Goal: Transaction & Acquisition: Purchase product/service

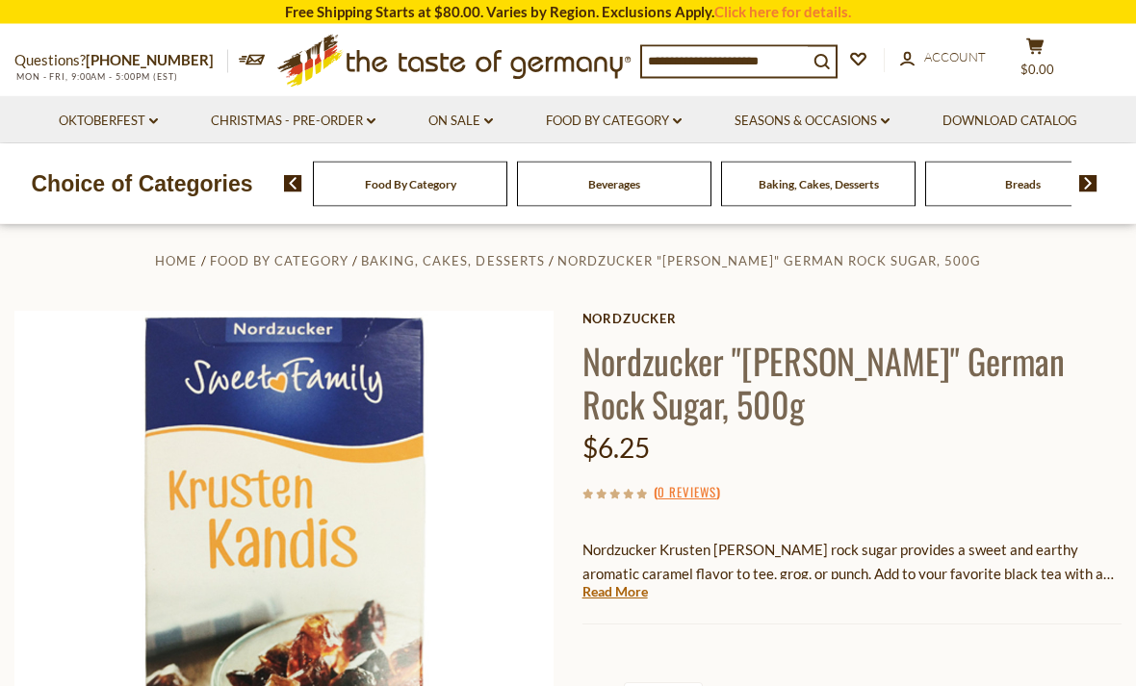
scroll to position [4, 0]
click at [630, 595] on link "Read More" at bounding box center [614, 591] width 65 height 19
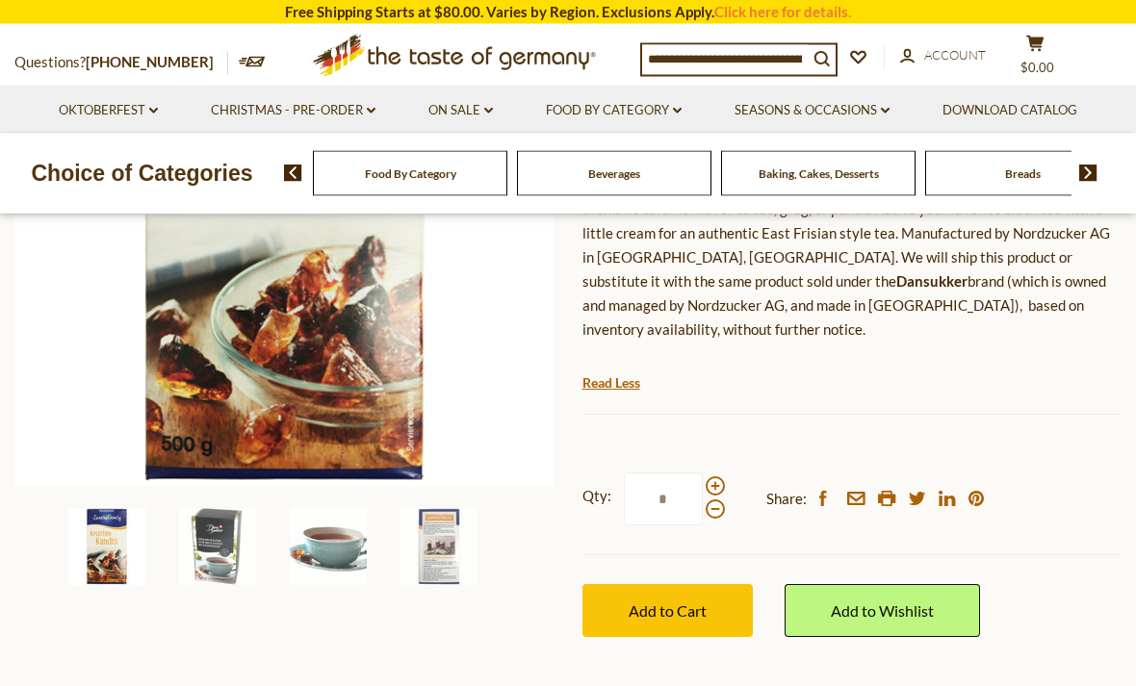
scroll to position [376, 0]
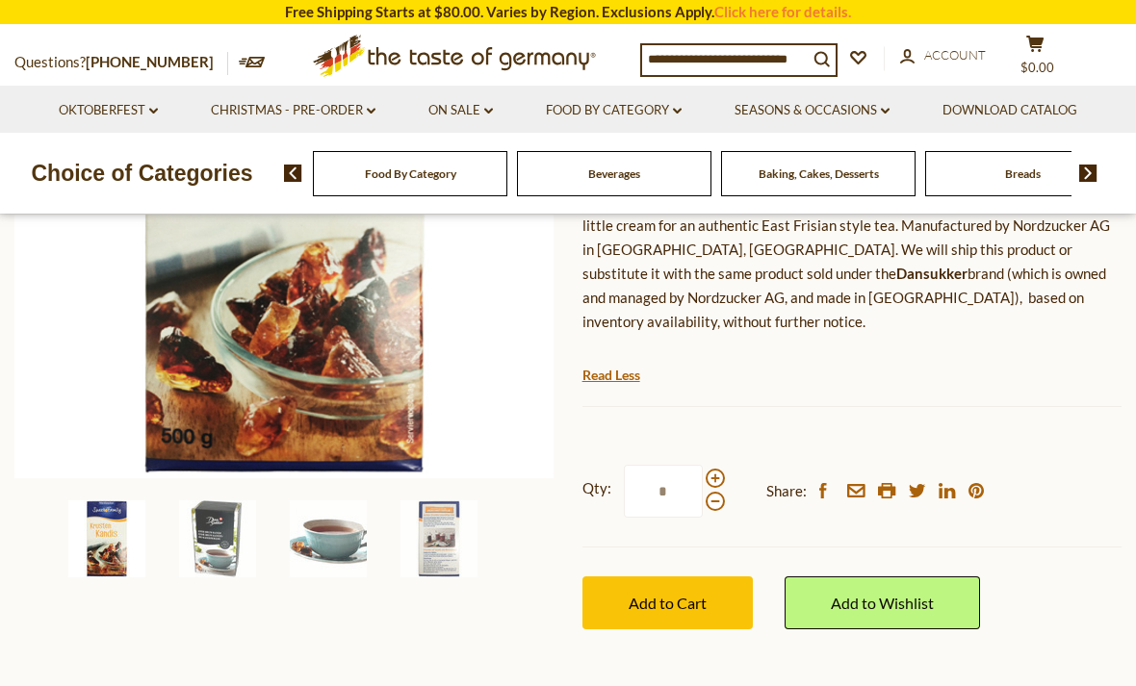
click at [444, 544] on img at bounding box center [438, 539] width 77 height 77
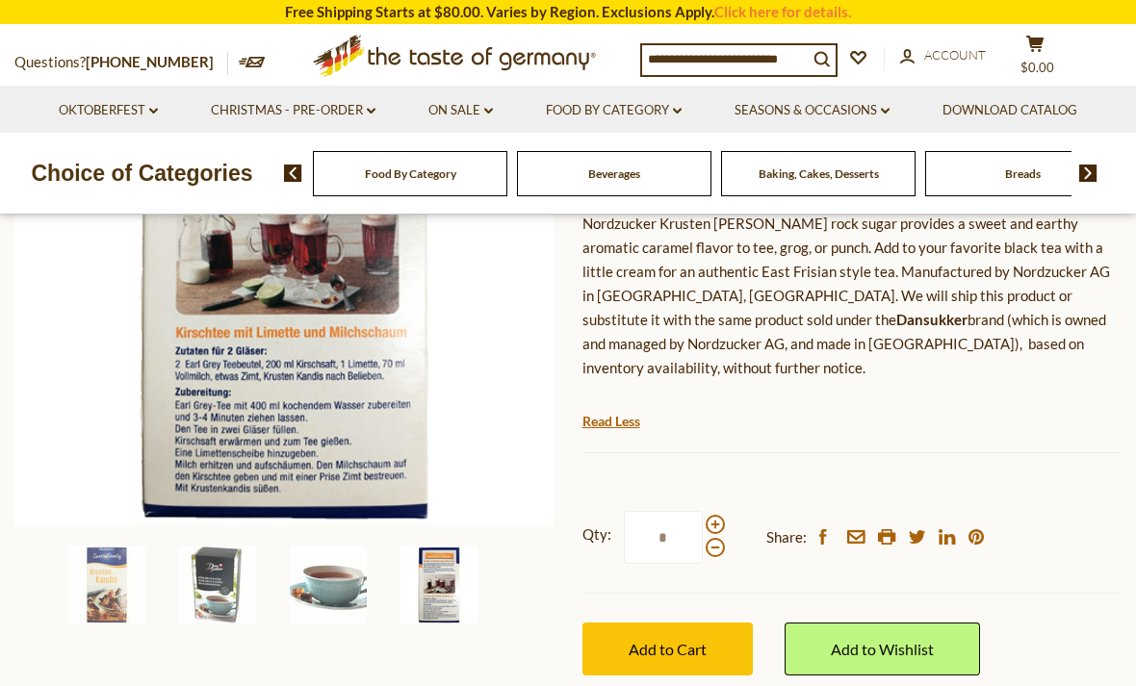
scroll to position [329, 0]
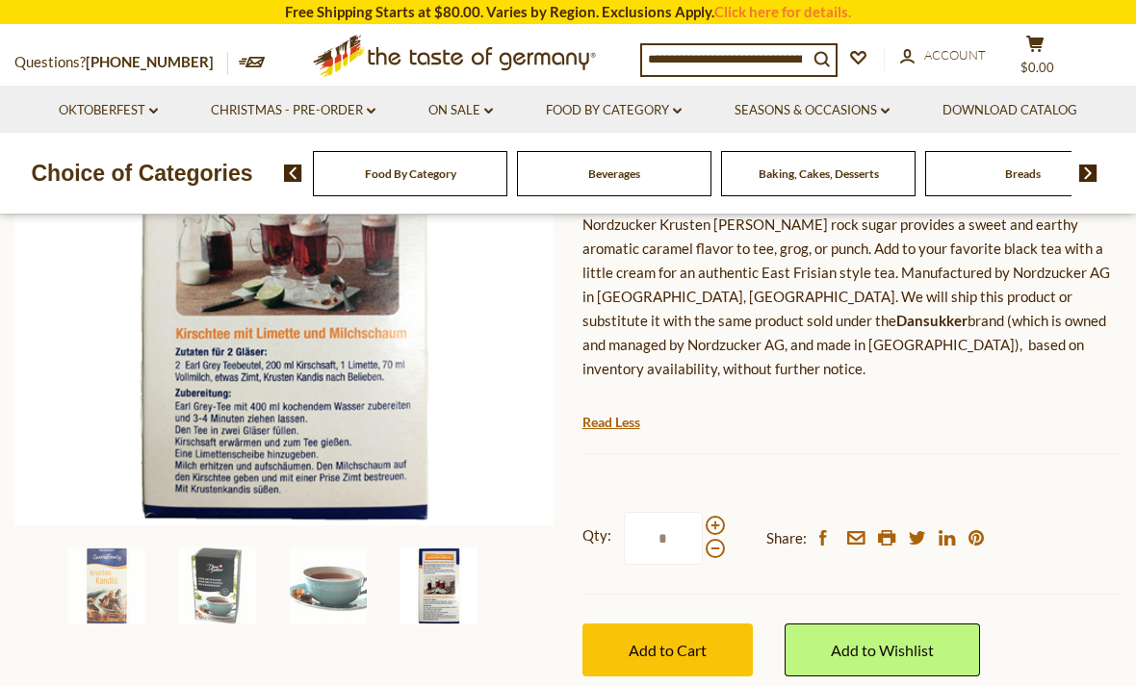
click at [195, 383] on img at bounding box center [284, 256] width 540 height 540
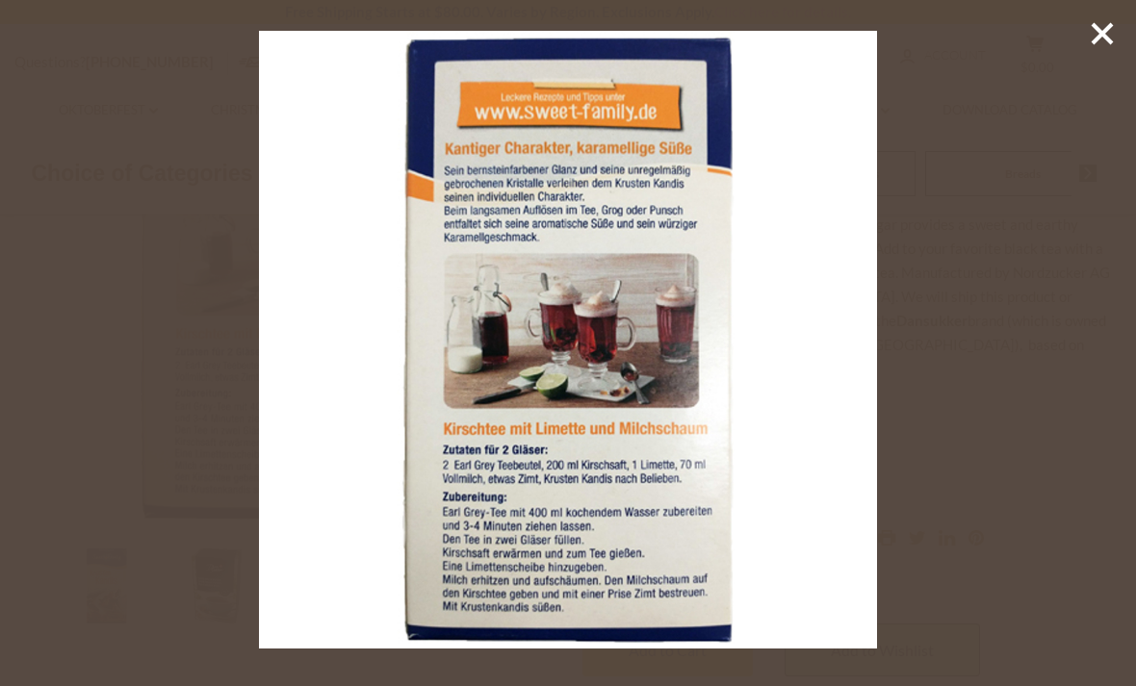
click at [1096, 43] on icon at bounding box center [1102, 33] width 29 height 29
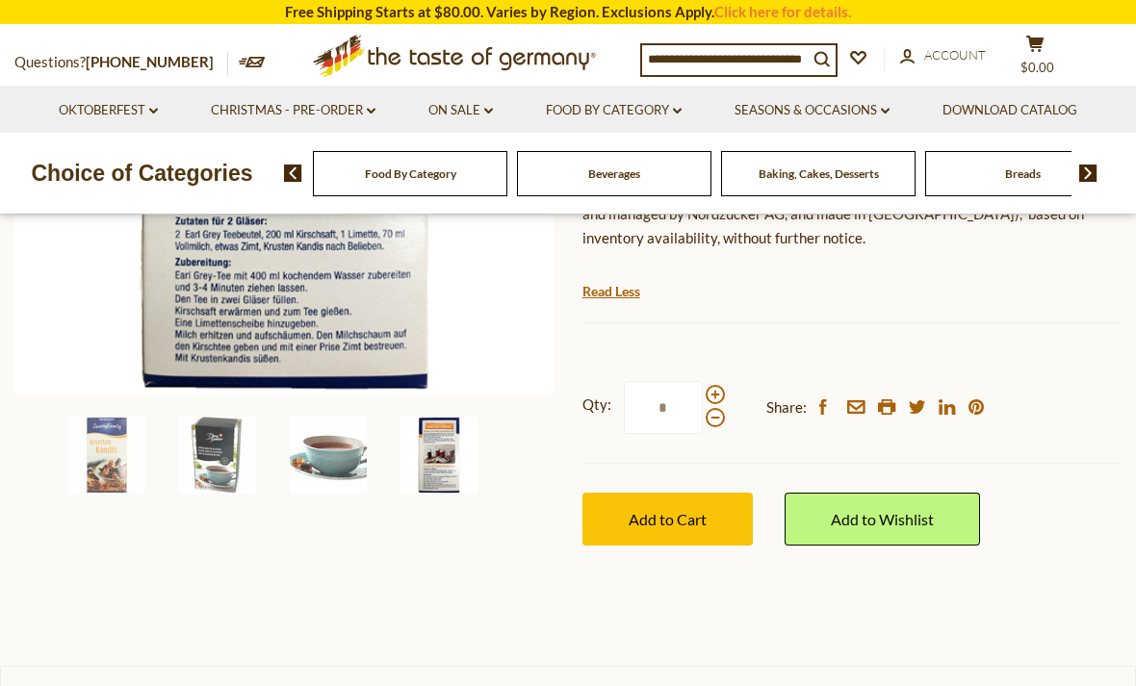
scroll to position [470, 0]
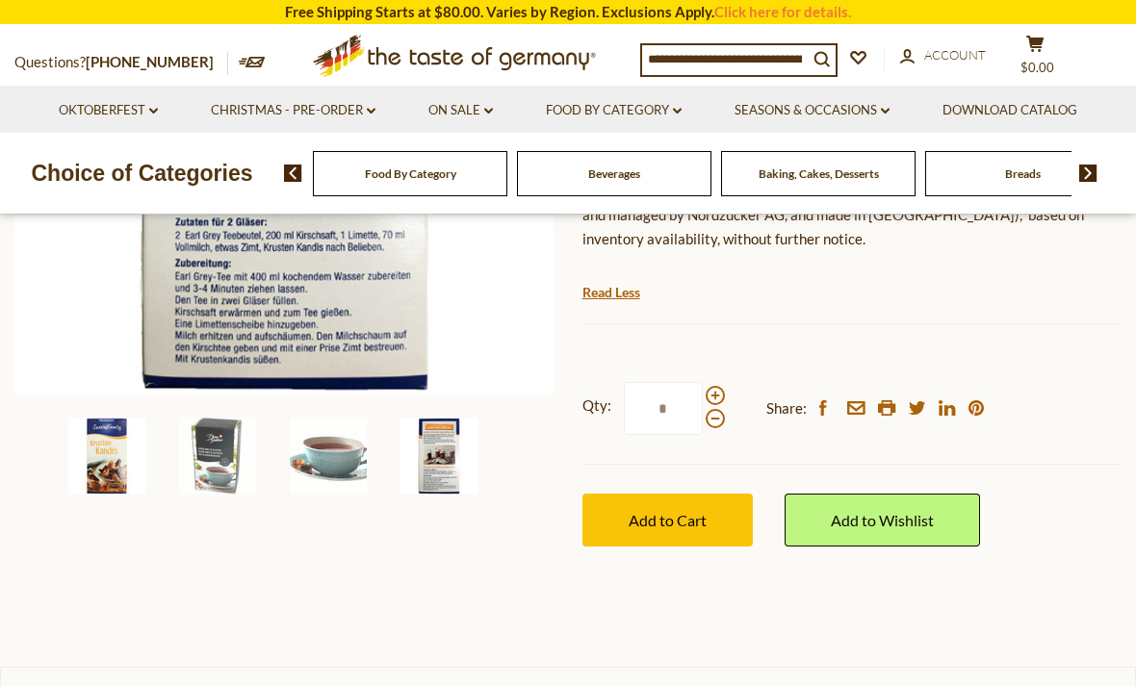
click at [112, 449] on img at bounding box center [106, 456] width 77 height 77
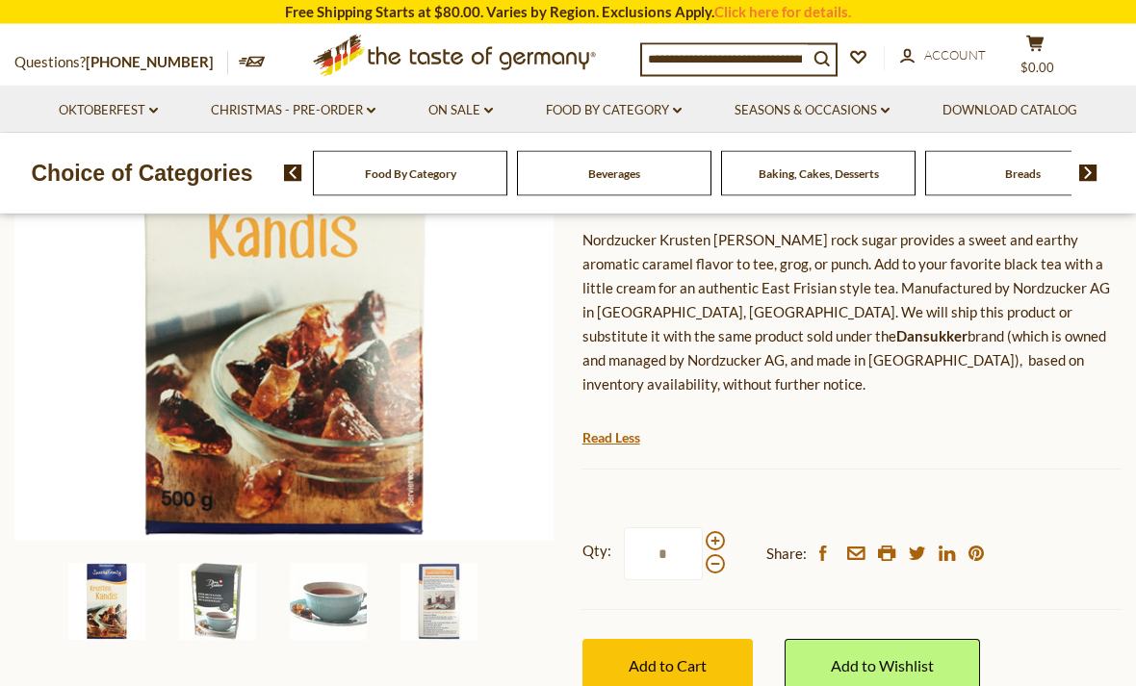
scroll to position [324, 0]
click at [212, 596] on img at bounding box center [217, 601] width 77 height 77
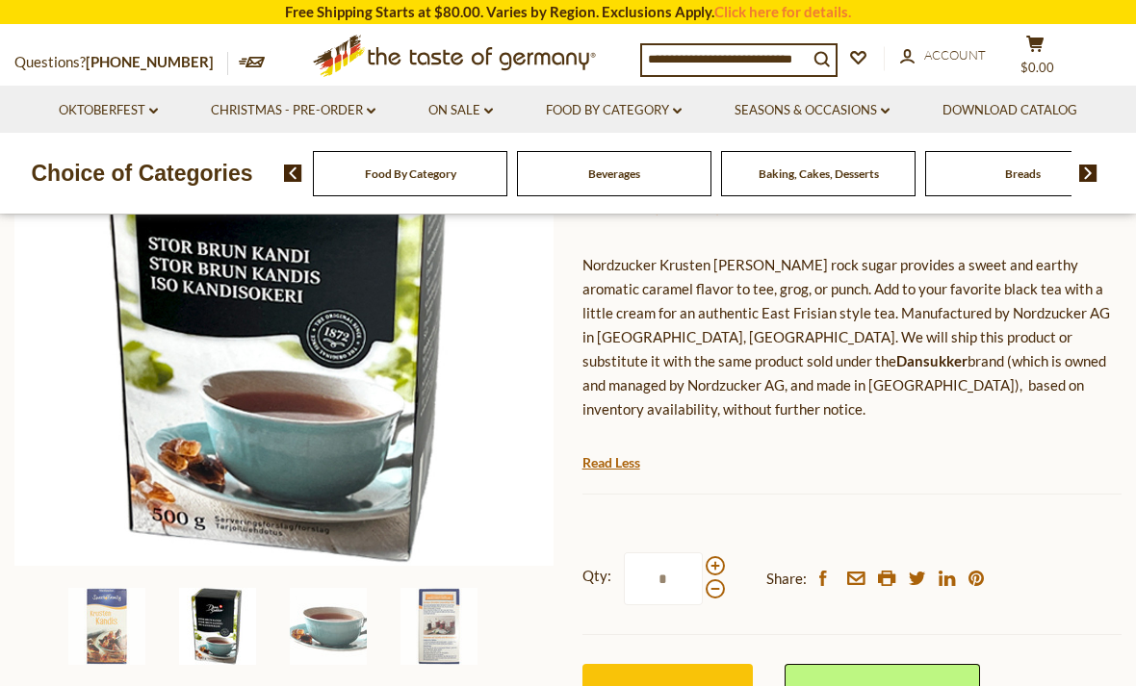
scroll to position [298, 0]
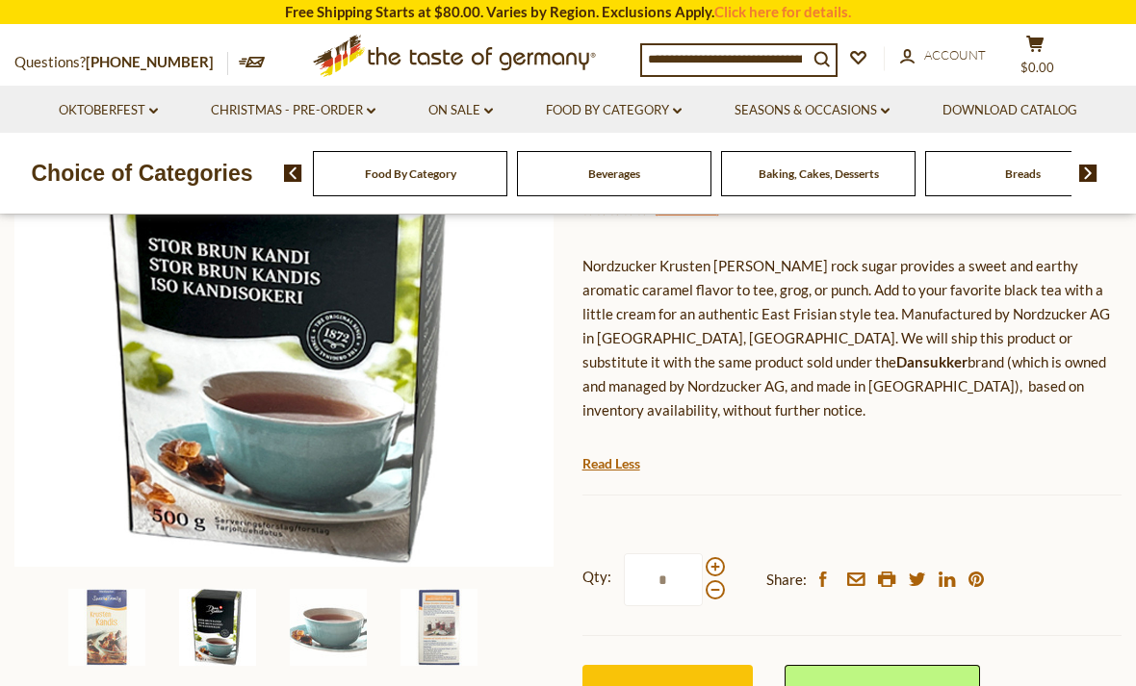
click at [320, 628] on img at bounding box center [328, 627] width 77 height 77
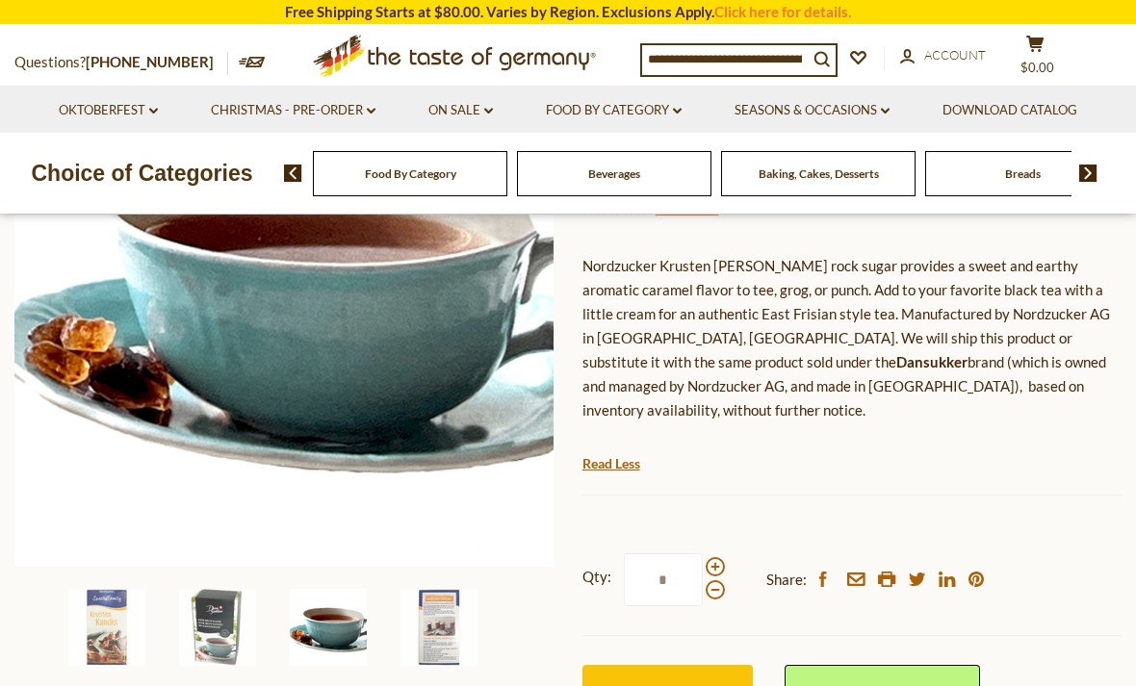
click at [429, 632] on img at bounding box center [438, 627] width 77 height 77
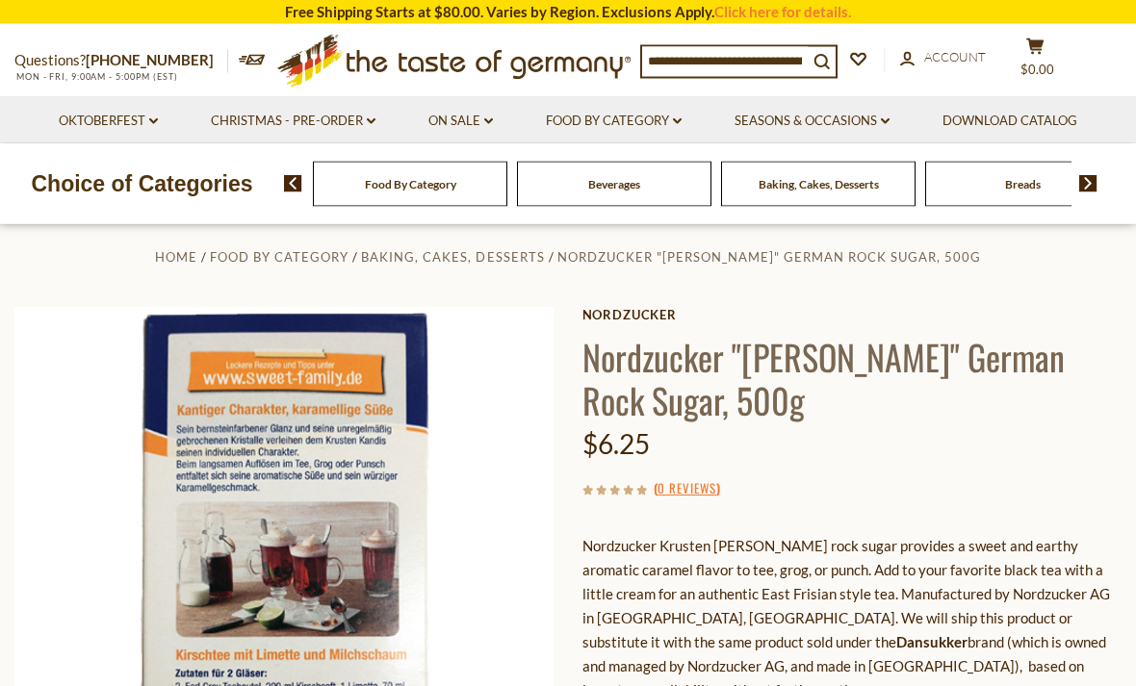
scroll to position [0, 0]
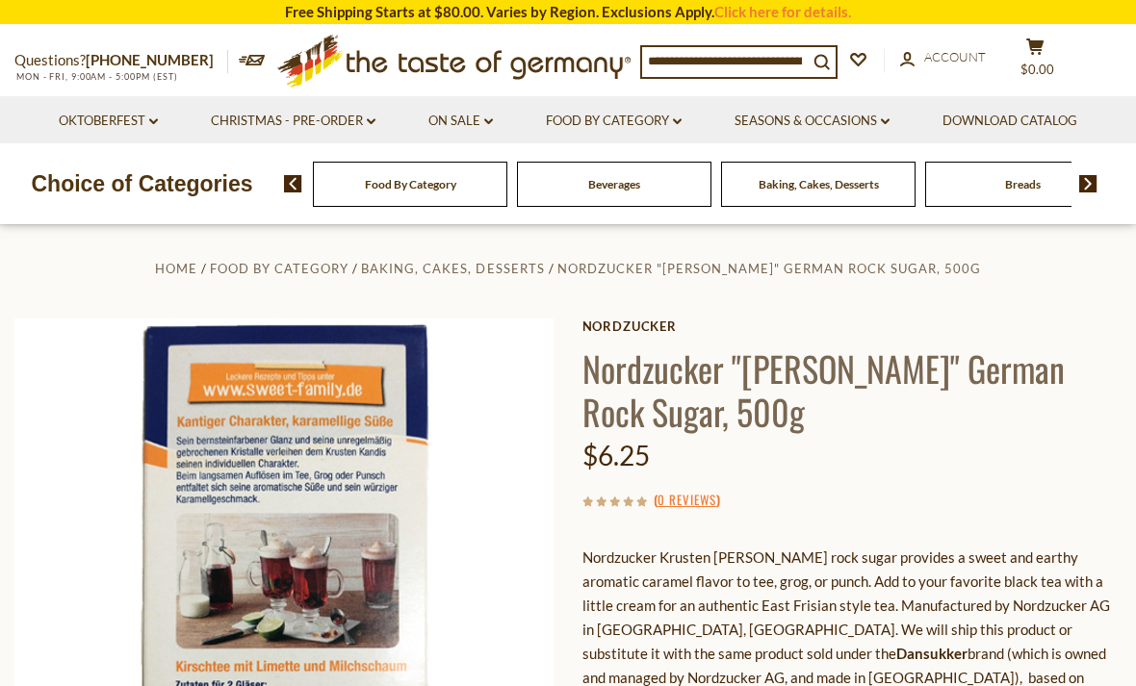
click at [795, 9] on link "Click here for details." at bounding box center [782, 11] width 137 height 17
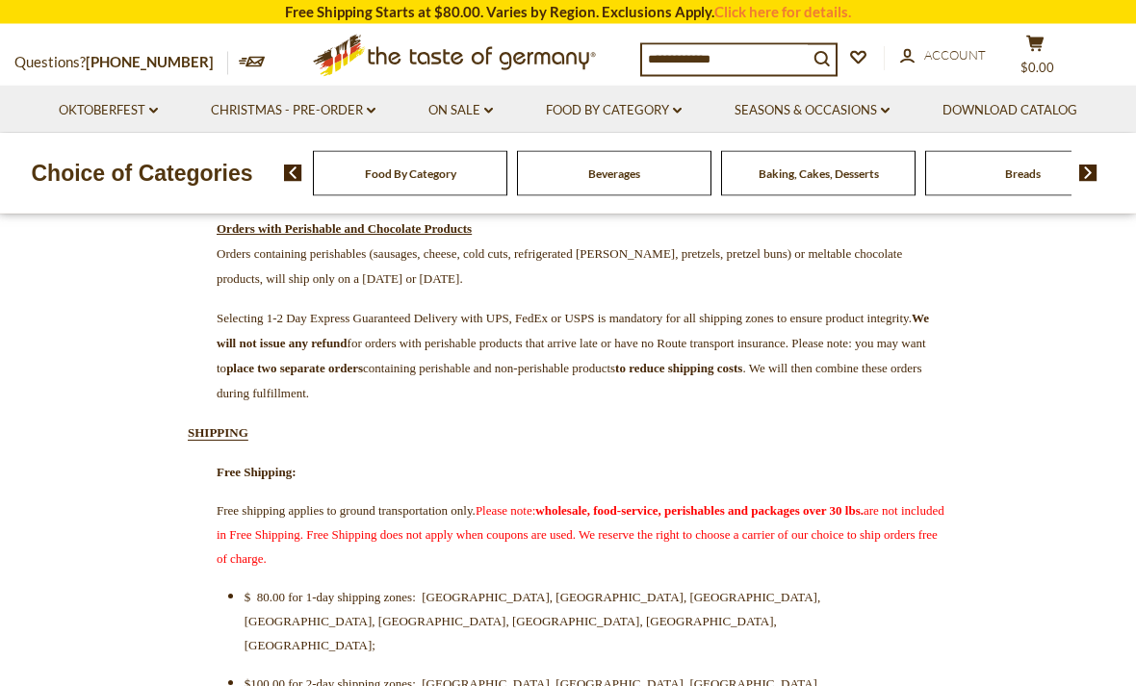
scroll to position [373, 0]
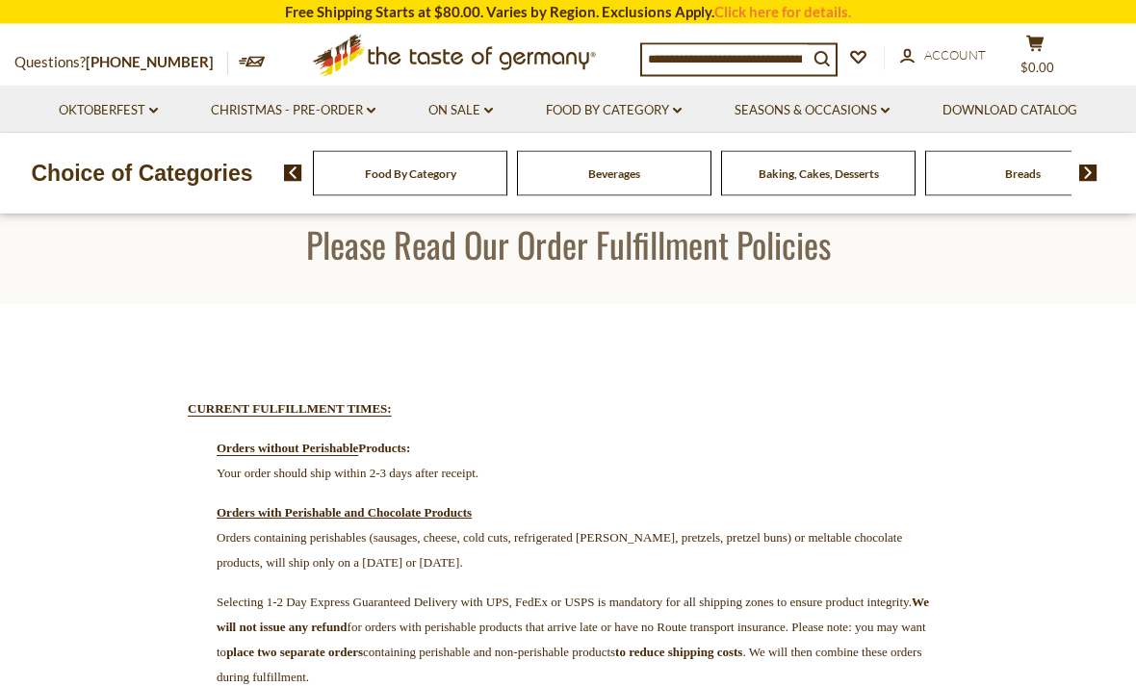
scroll to position [0, 0]
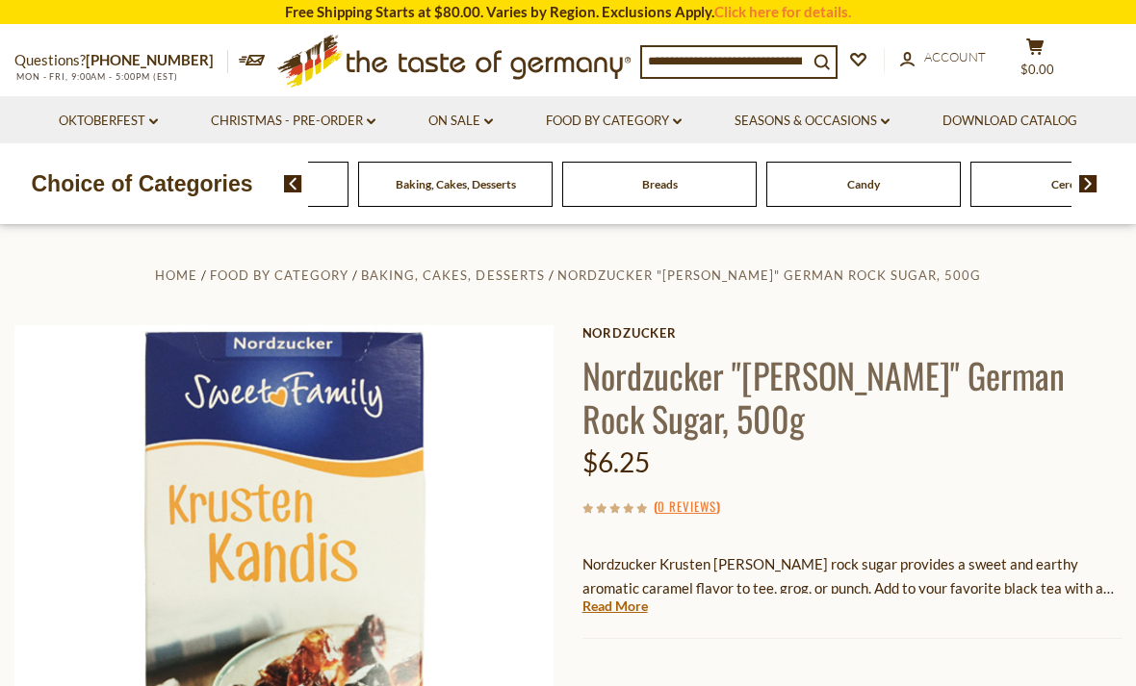
click at [144, 186] on div "Beverages" at bounding box center [47, 184] width 194 height 45
click at [144, 171] on div "Breads" at bounding box center [47, 184] width 194 height 45
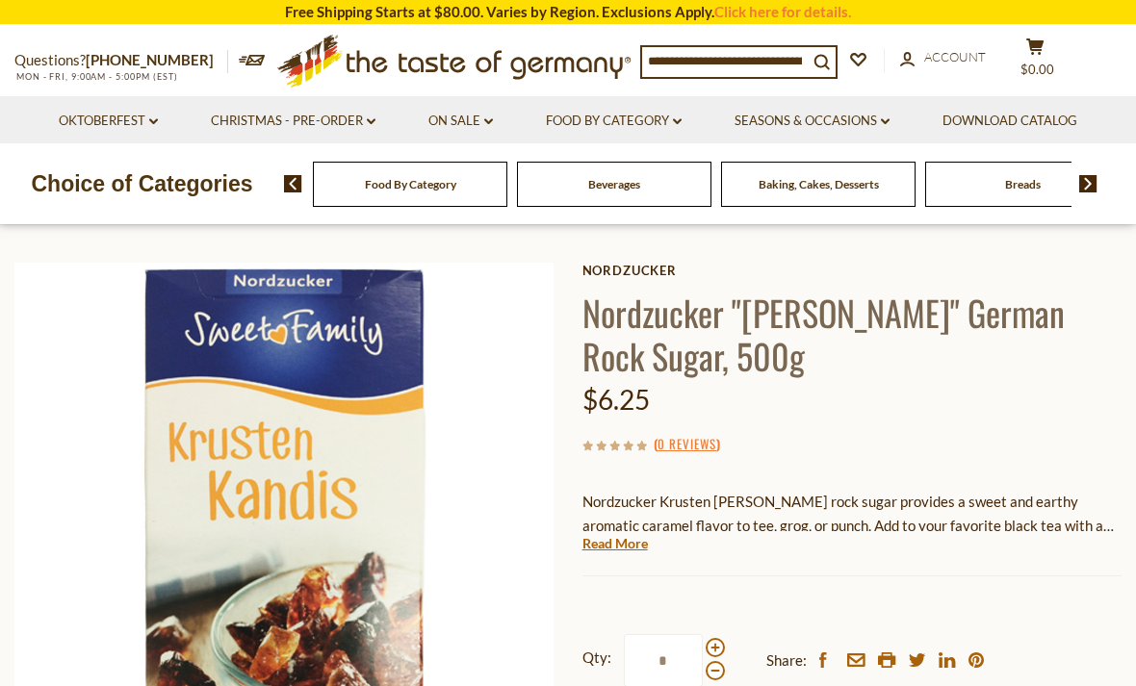
scroll to position [64, 0]
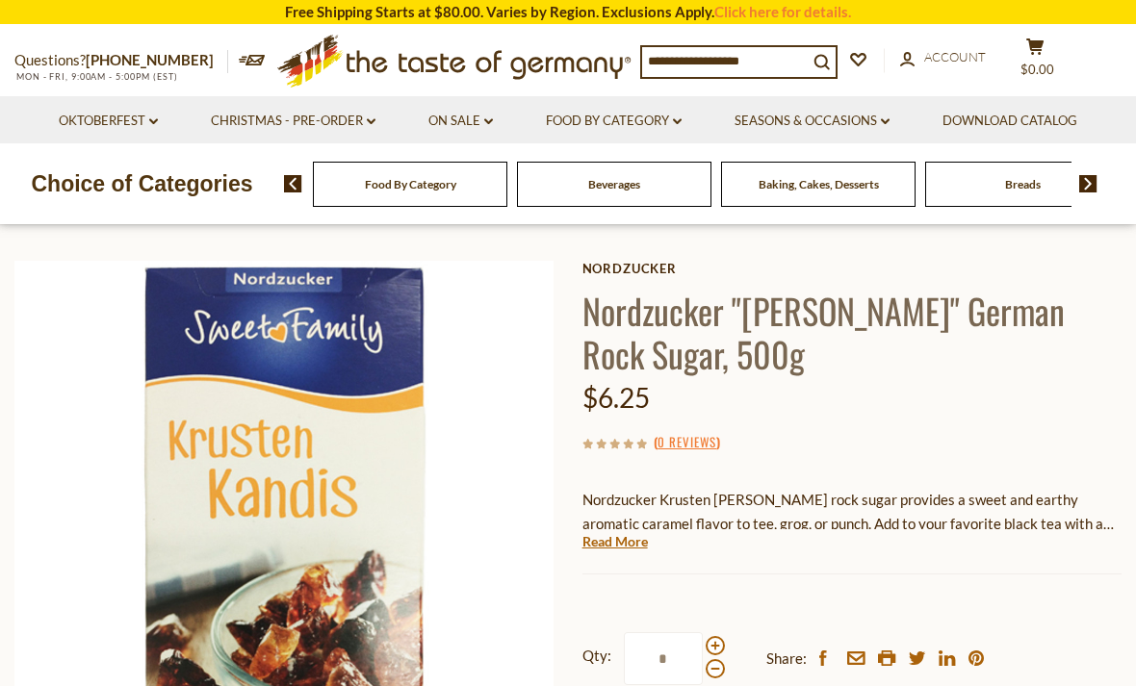
click at [608, 533] on link "Read More" at bounding box center [614, 541] width 65 height 19
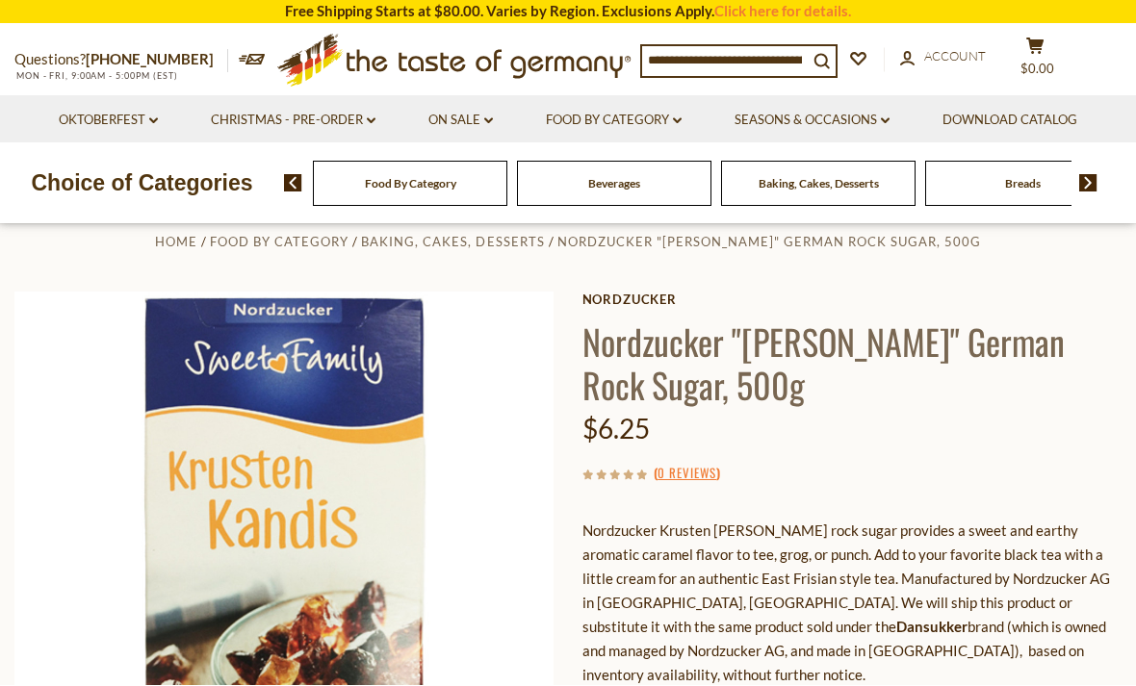
scroll to position [34, 0]
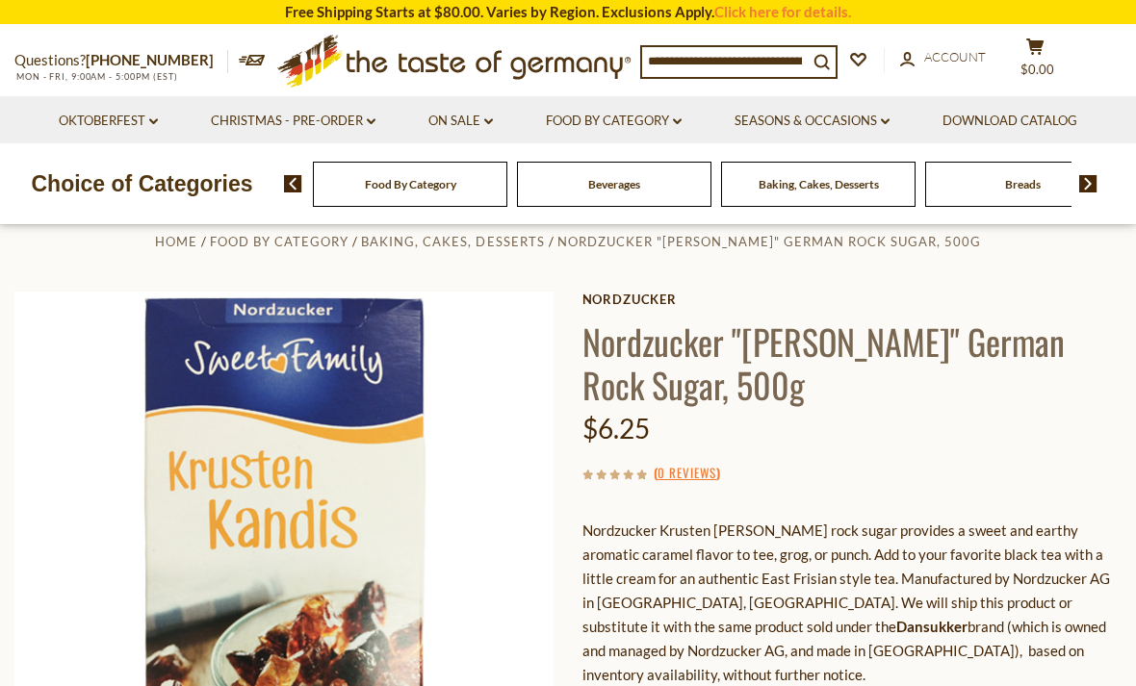
click at [459, 113] on link "On Sale dropdown_arrow" at bounding box center [460, 121] width 64 height 21
click at [443, 234] on link "Discount Deals" at bounding box center [466, 237] width 96 height 27
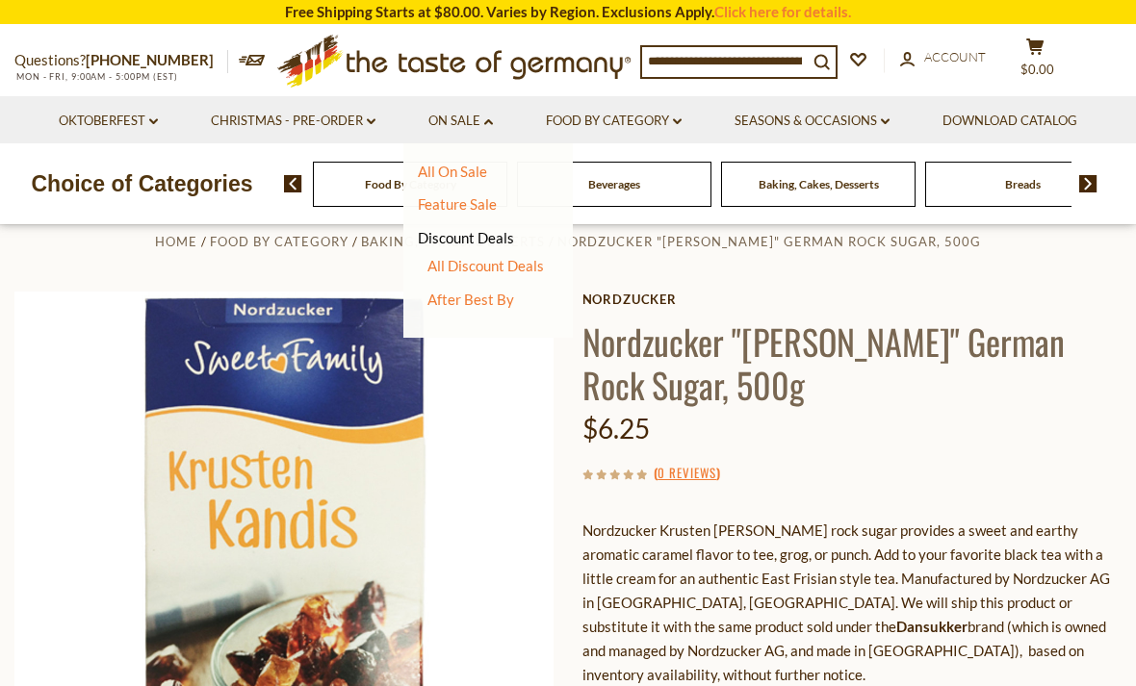
click at [440, 264] on link "All Discount Deals" at bounding box center [485, 265] width 116 height 17
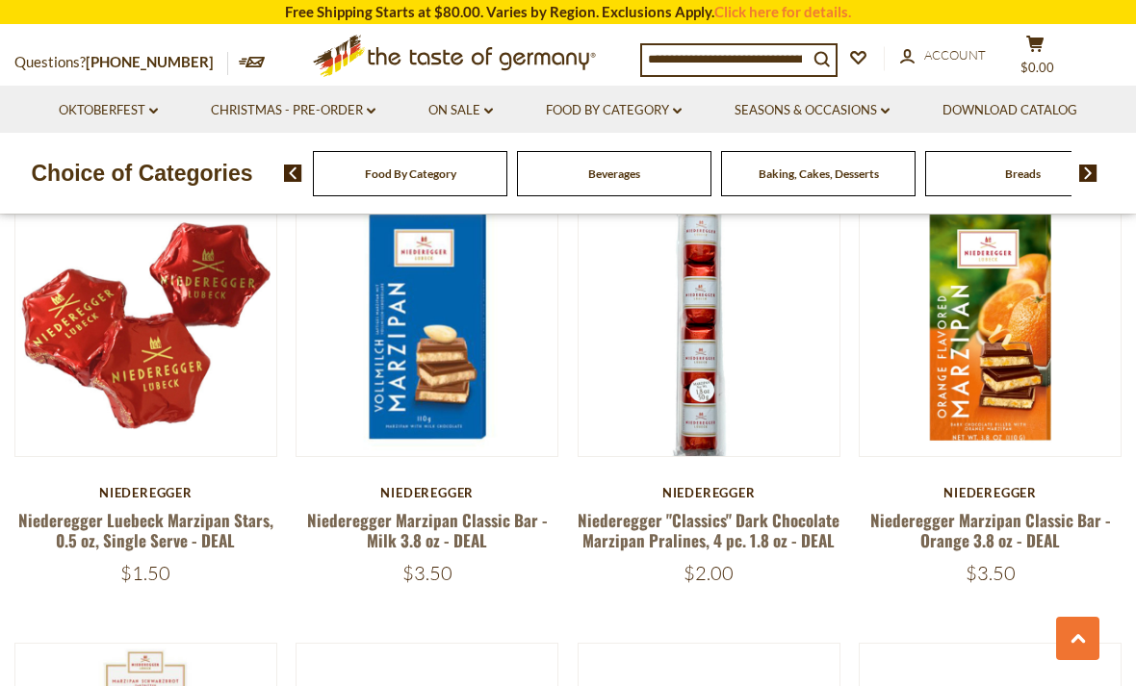
scroll to position [2171, 0]
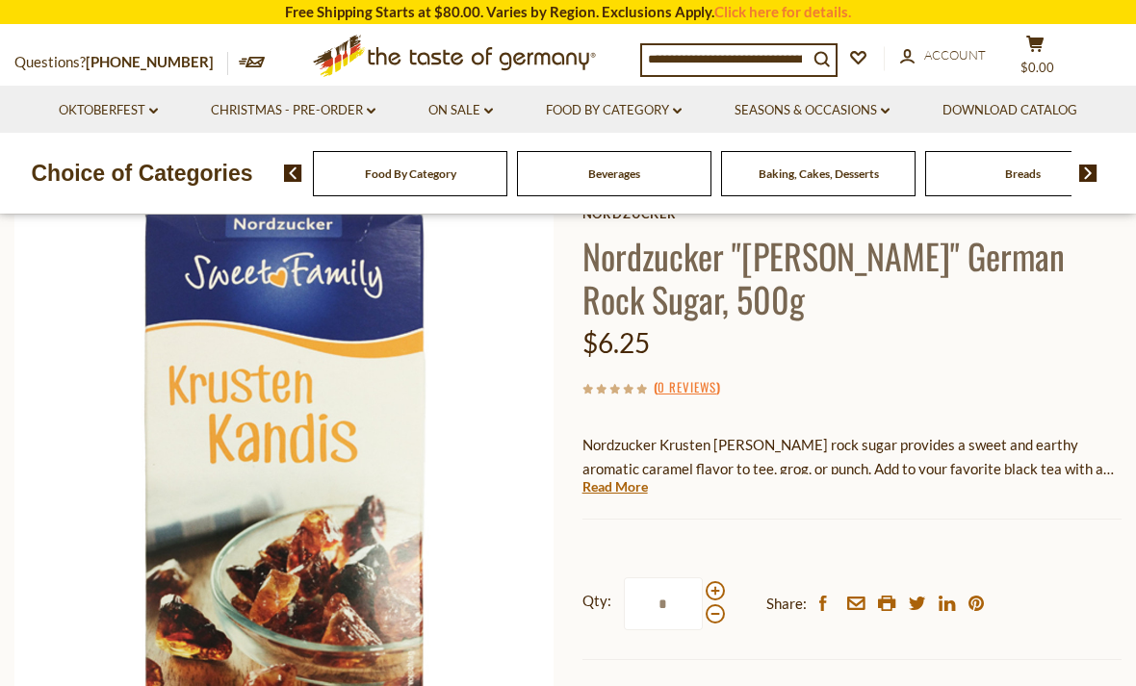
scroll to position [102, 0]
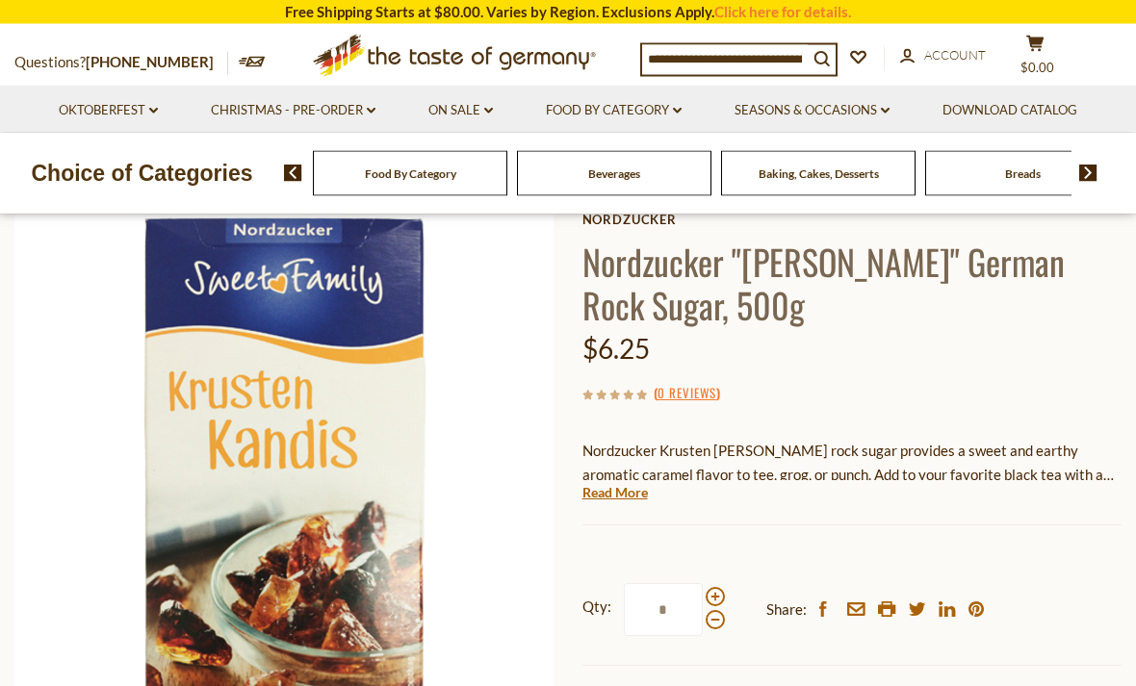
click at [714, 59] on input at bounding box center [725, 58] width 166 height 27
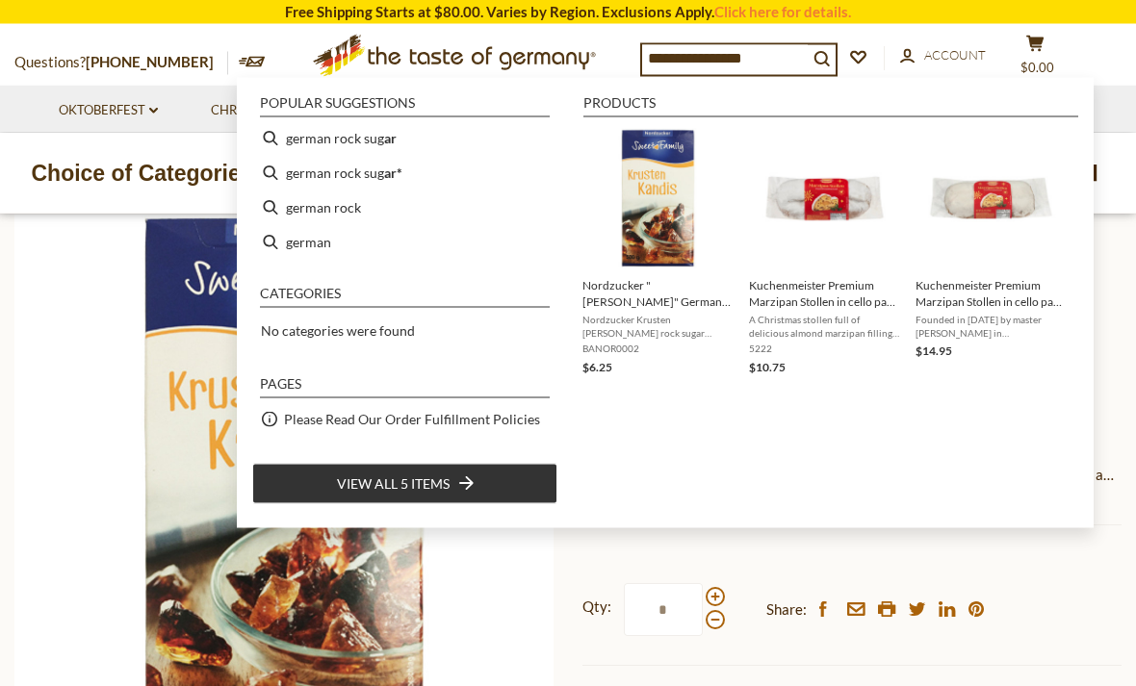
type input "**********"
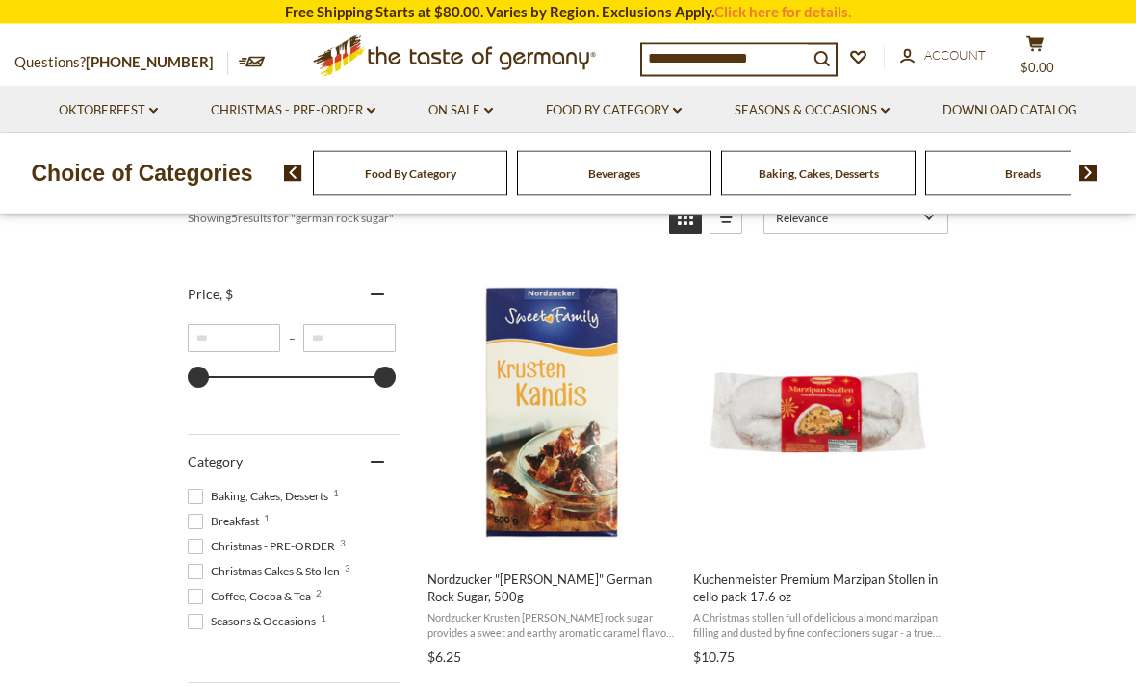
scroll to position [318, 0]
click at [473, 626] on span "Nordzucker Krusten Kandis rock sugar provides a sweet and earthy aromatic caram…" at bounding box center [551, 625] width 249 height 30
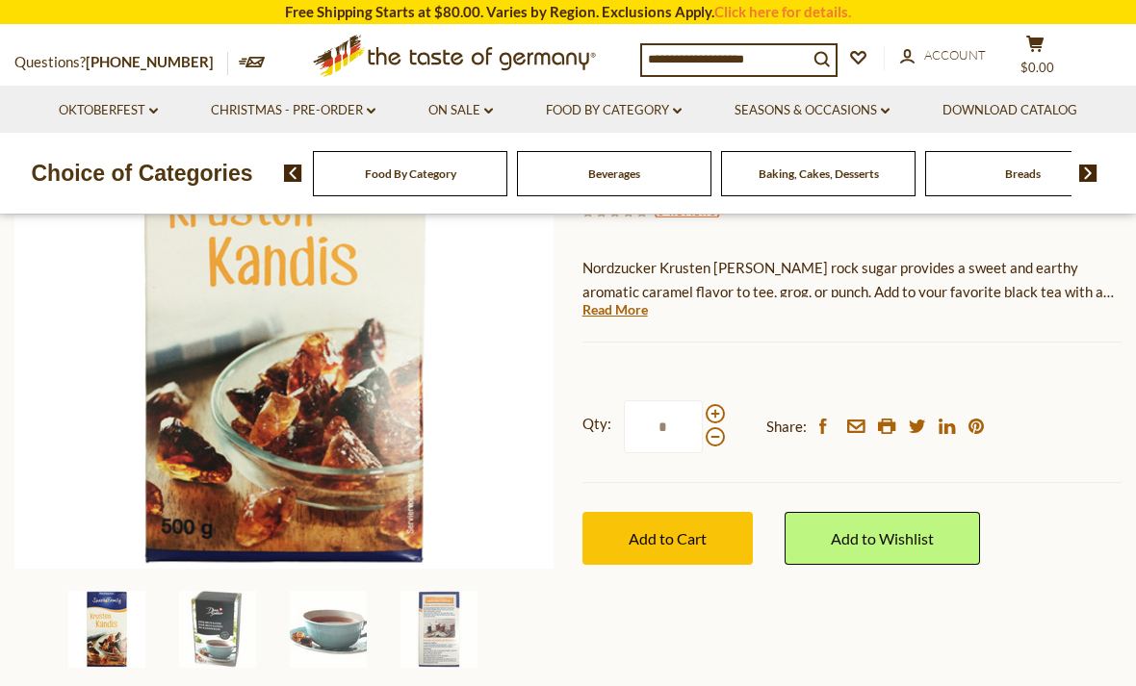
scroll to position [288, 0]
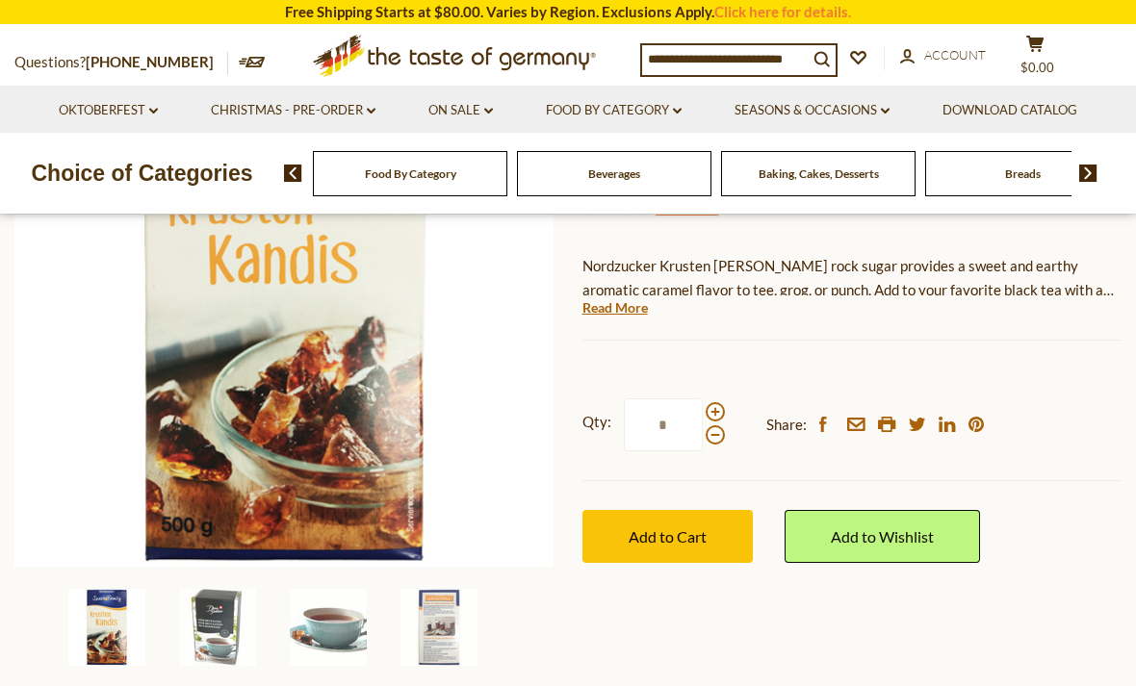
click at [670, 528] on span "Add to Cart" at bounding box center [668, 537] width 78 height 18
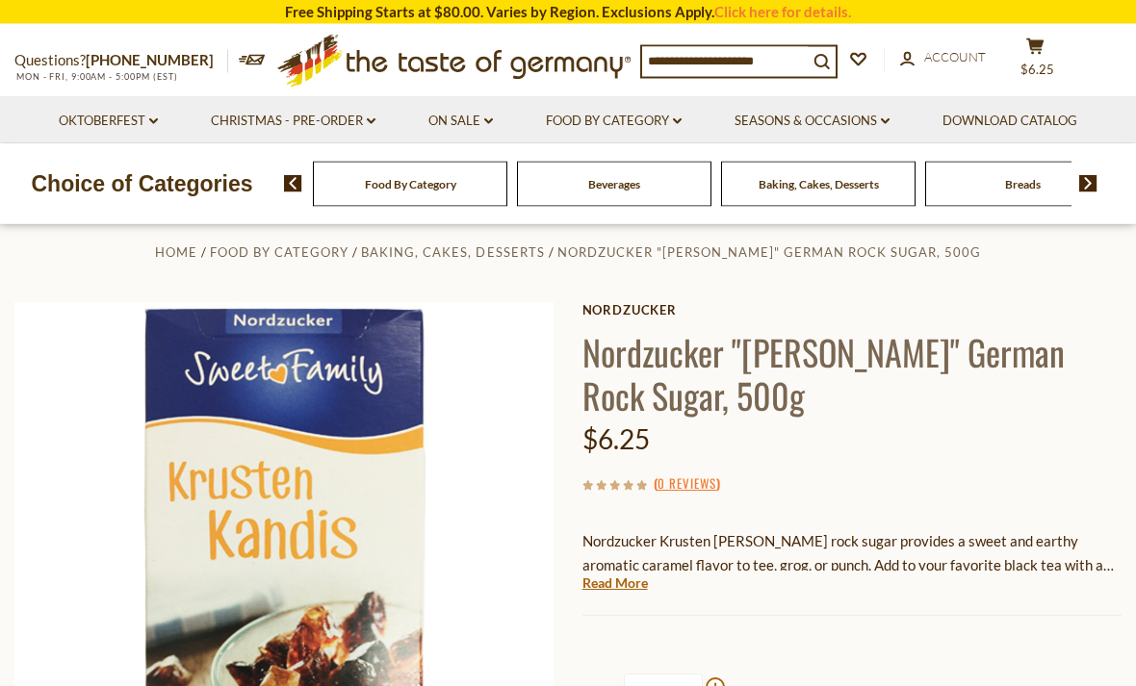
scroll to position [0, 0]
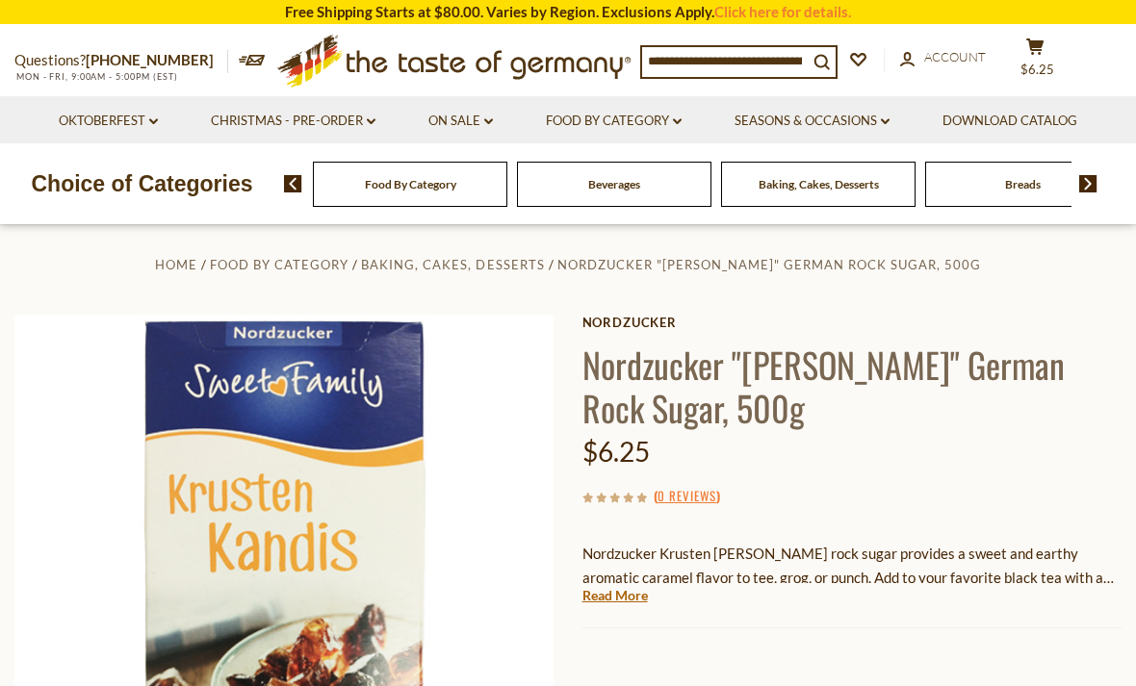
click at [1030, 59] on button "cart $6.25" at bounding box center [1035, 62] width 58 height 48
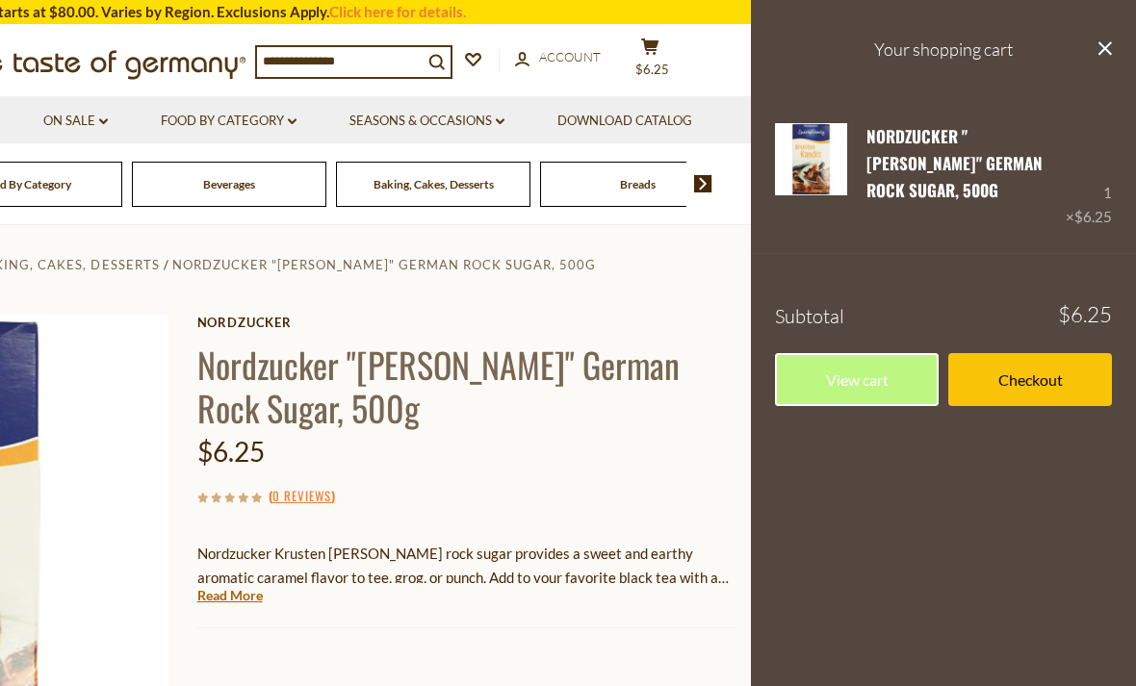
click at [1032, 359] on link "Checkout" at bounding box center [1030, 379] width 164 height 53
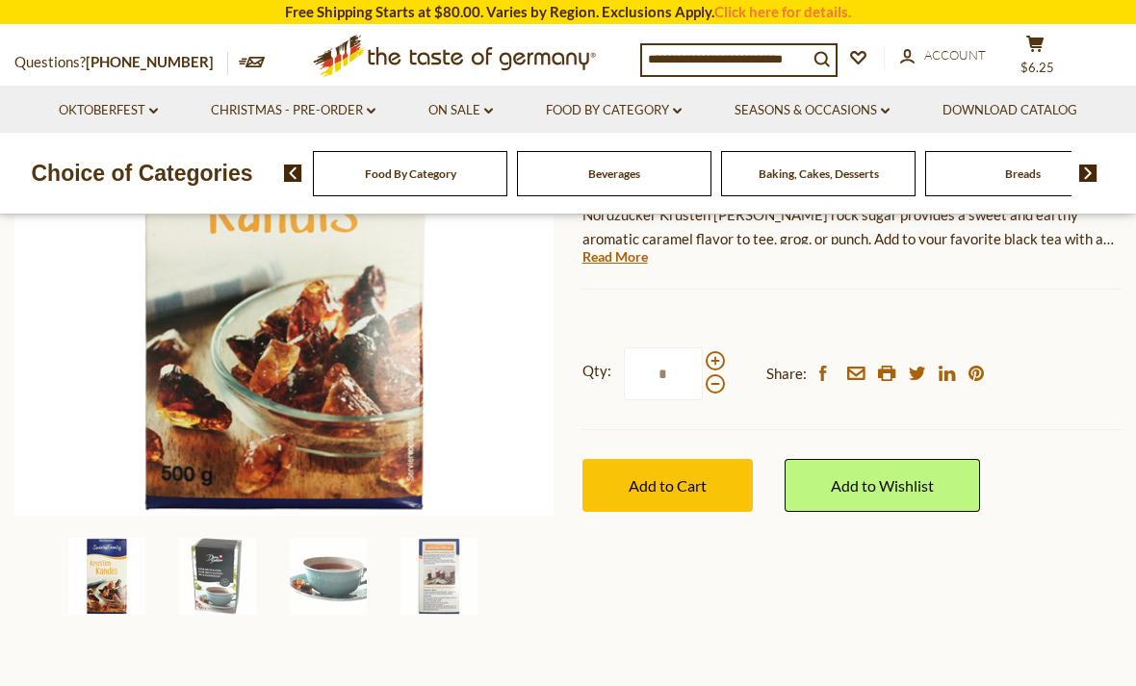
scroll to position [346, 0]
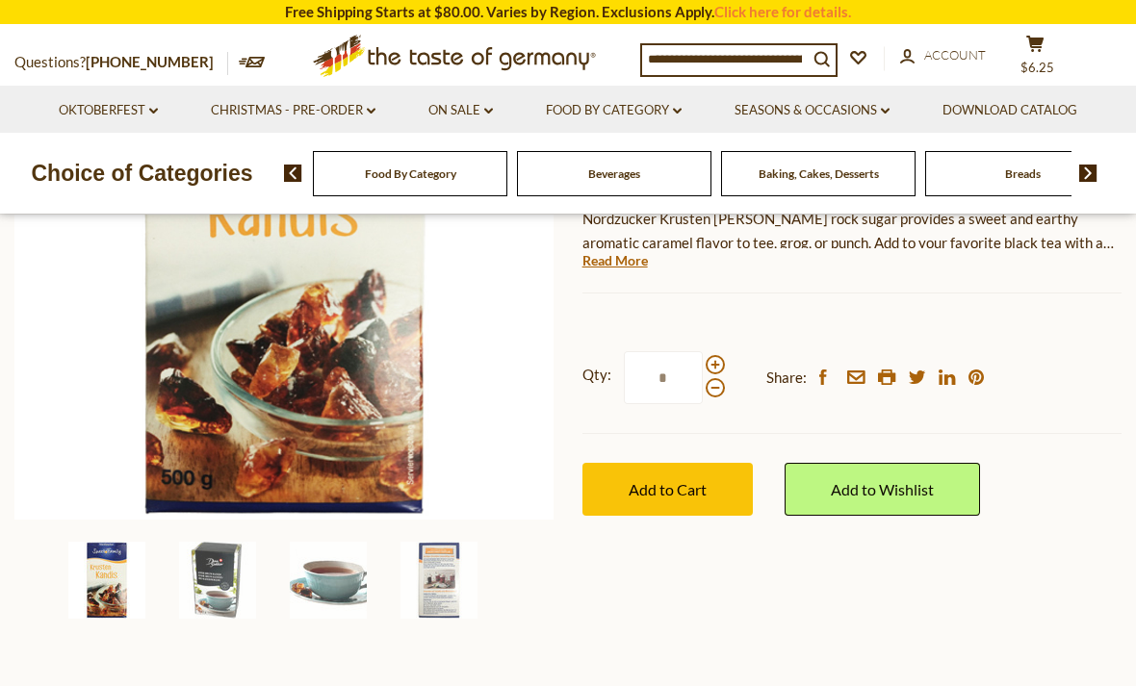
click at [715, 360] on span at bounding box center [715, 364] width 19 height 19
click at [703, 360] on input "*" at bounding box center [663, 377] width 79 height 53
type input "*"
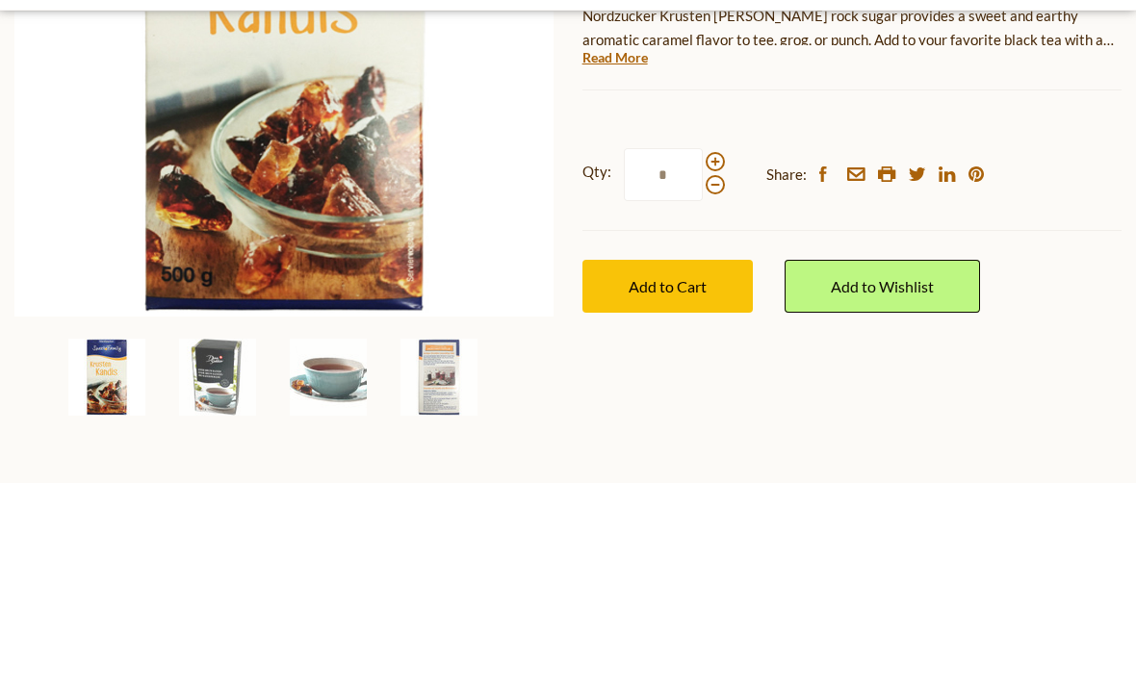
click at [639, 481] on span "Add to Cart" at bounding box center [668, 490] width 78 height 18
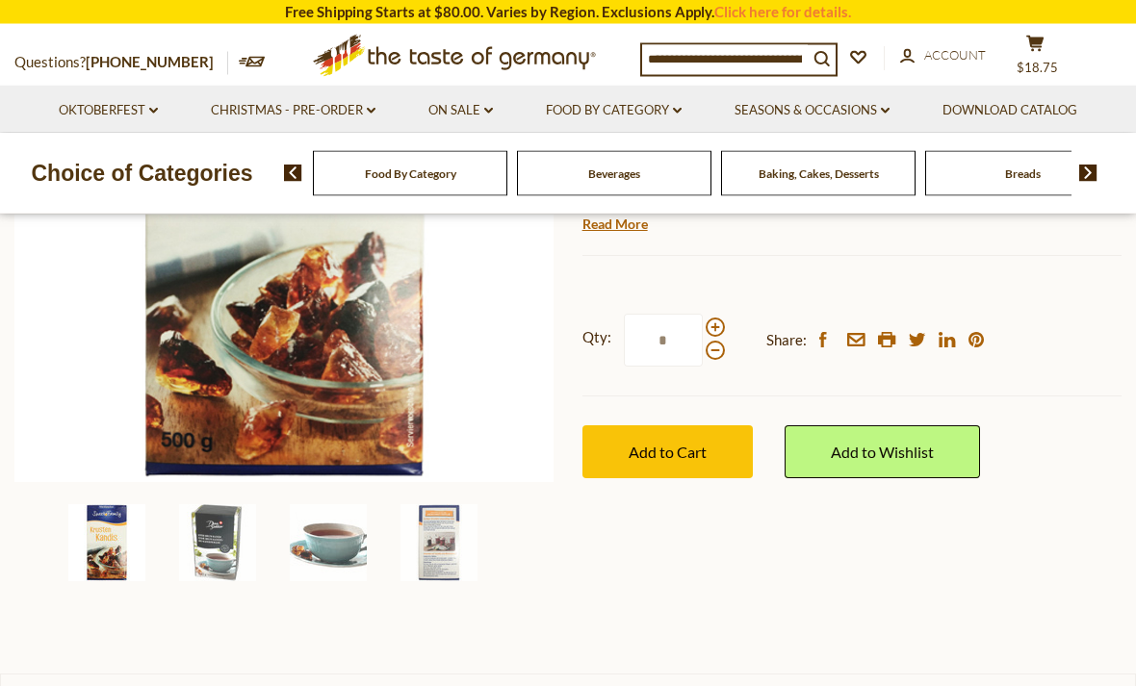
scroll to position [378, 0]
click at [1045, 55] on button "cart $18.75" at bounding box center [1035, 59] width 58 height 48
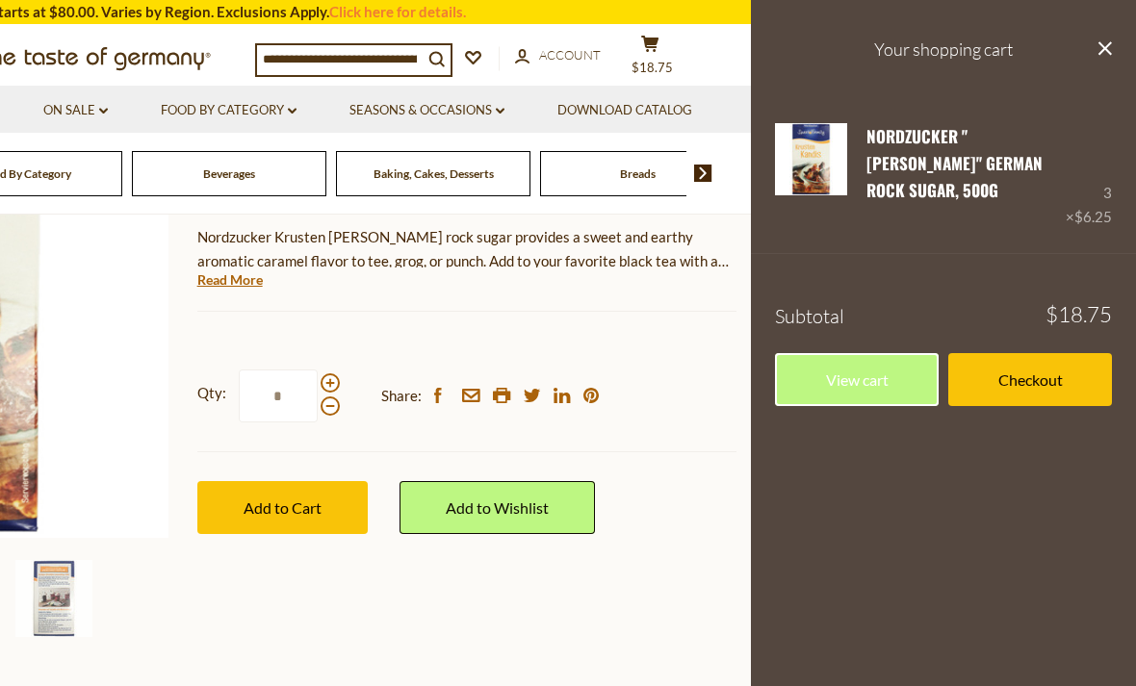
scroll to position [0, 0]
click at [1019, 365] on link "Checkout" at bounding box center [1030, 379] width 164 height 53
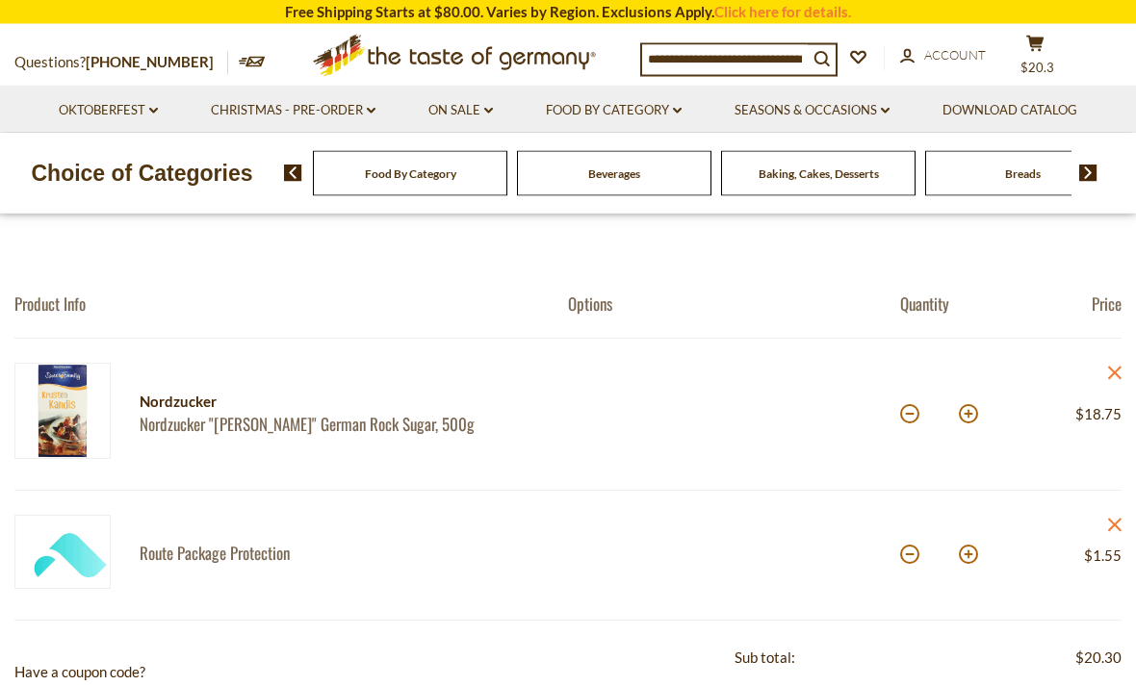
scroll to position [135, 0]
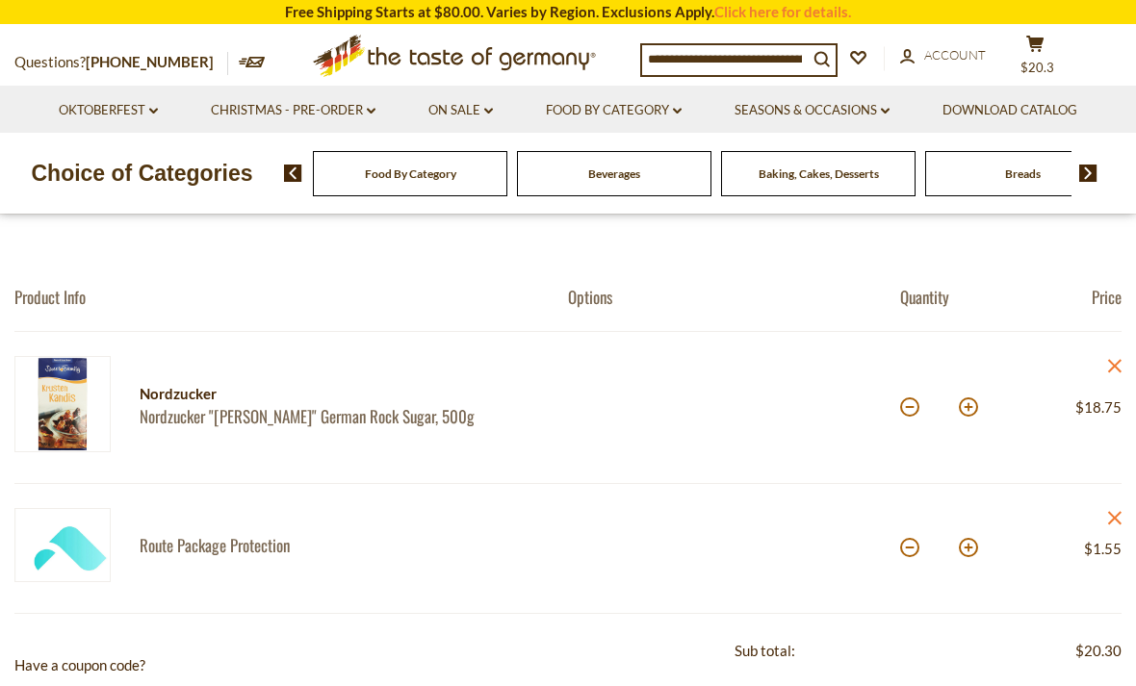
click at [909, 554] on button at bounding box center [909, 547] width 19 height 19
type input "*"
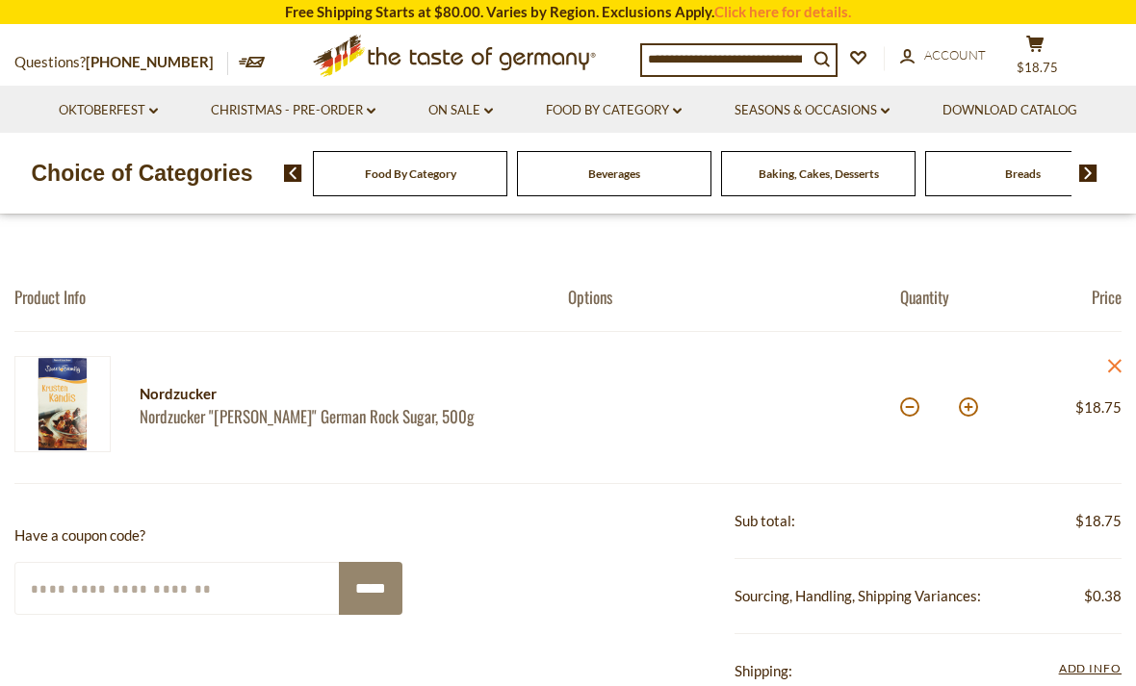
click at [912, 413] on button at bounding box center [909, 407] width 19 height 19
click at [912, 409] on button at bounding box center [909, 407] width 19 height 19
type input "*"
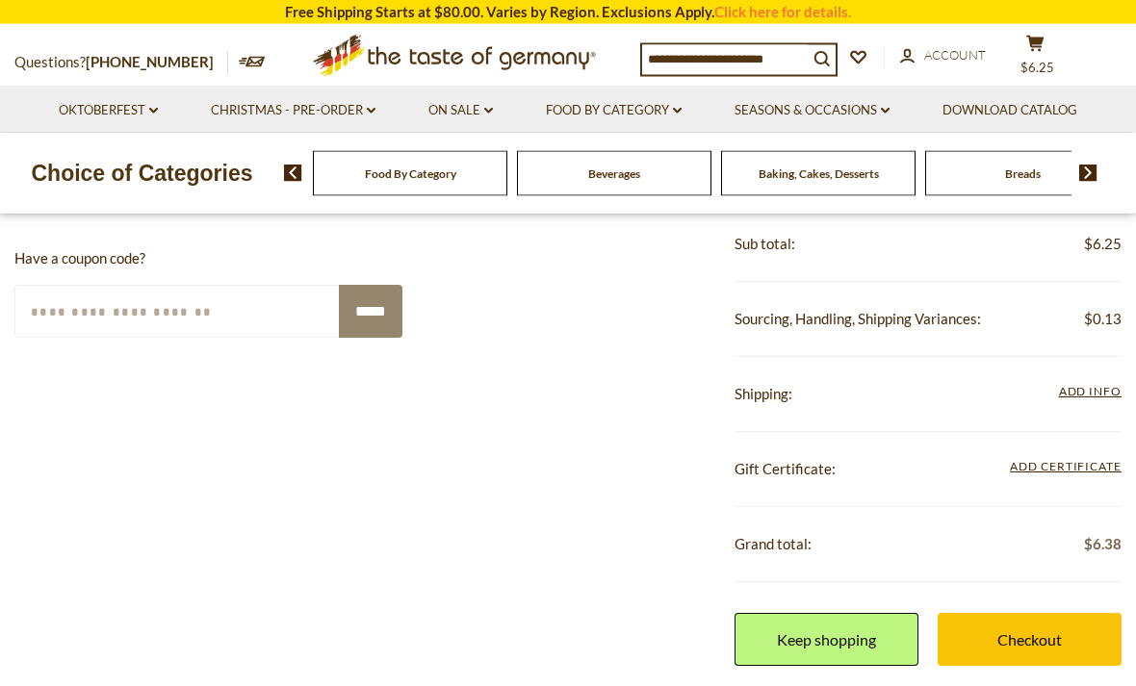
scroll to position [411, 0]
click at [1044, 637] on link "Checkout" at bounding box center [1030, 639] width 184 height 53
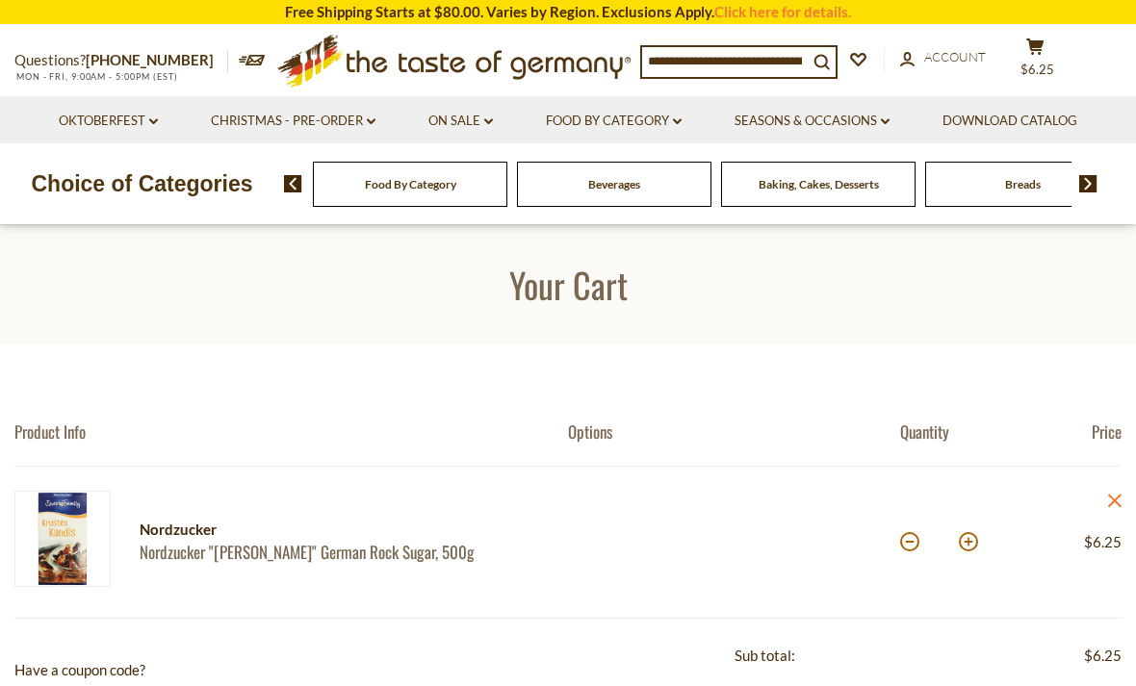
click at [963, 542] on button at bounding box center [968, 541] width 19 height 19
click at [967, 546] on button at bounding box center [968, 541] width 19 height 19
type input "*"
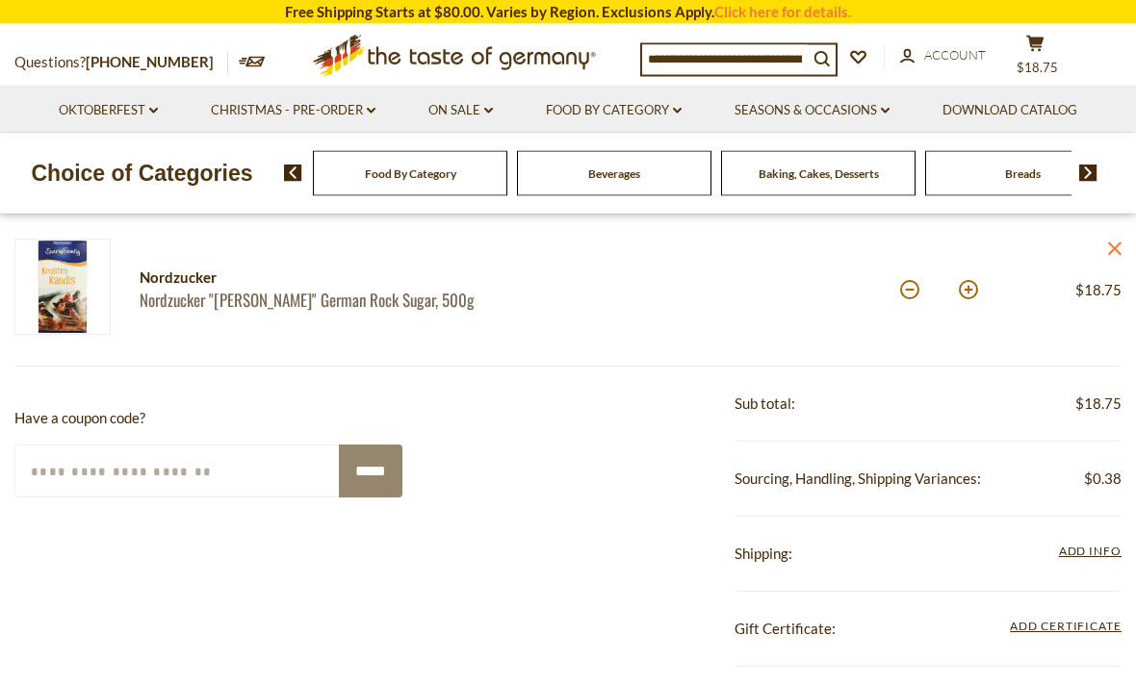
scroll to position [242, 0]
